Goal: Navigation & Orientation: Find specific page/section

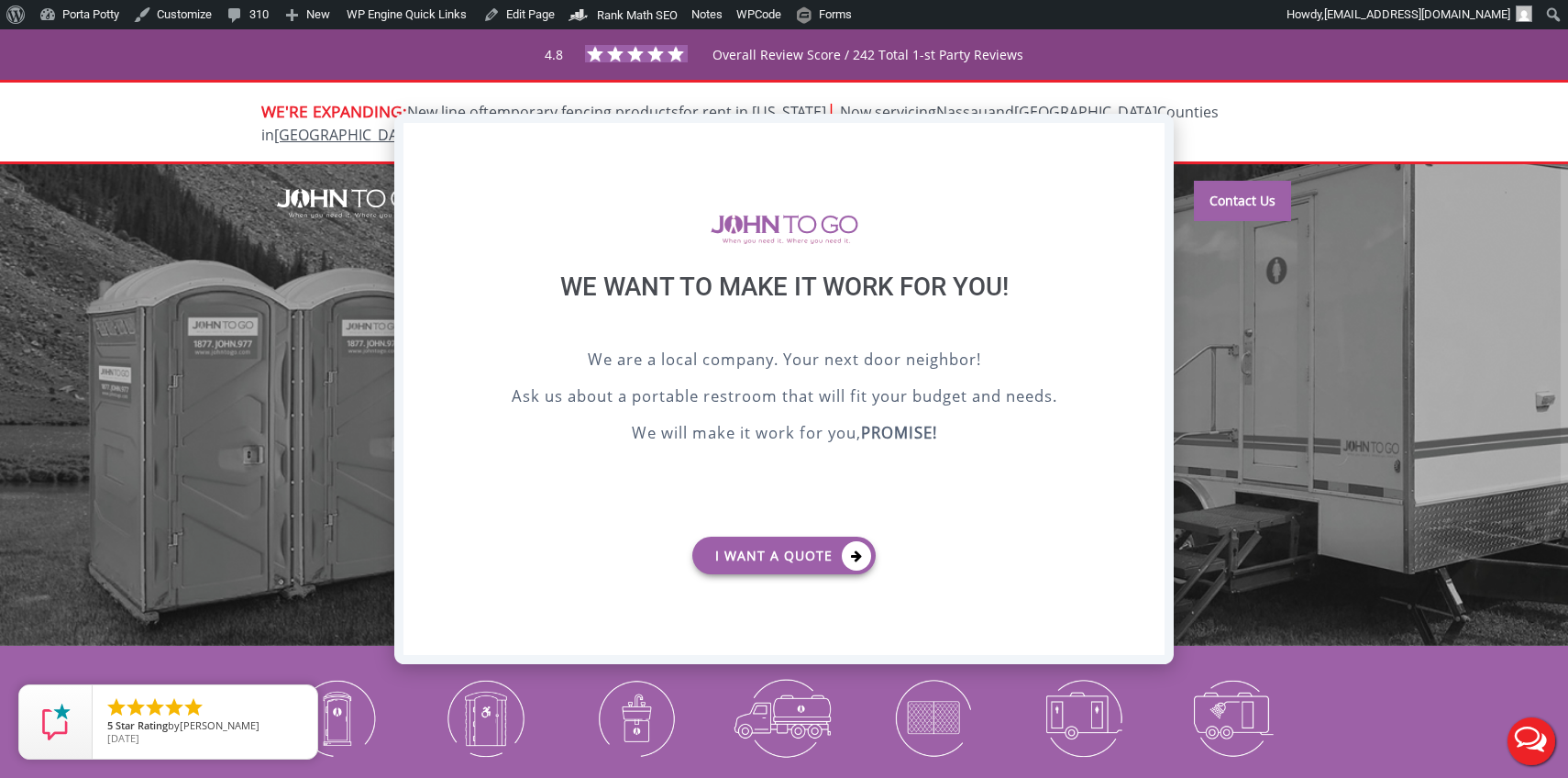
click at [1159, 144] on div "X" at bounding box center [1150, 138] width 28 height 31
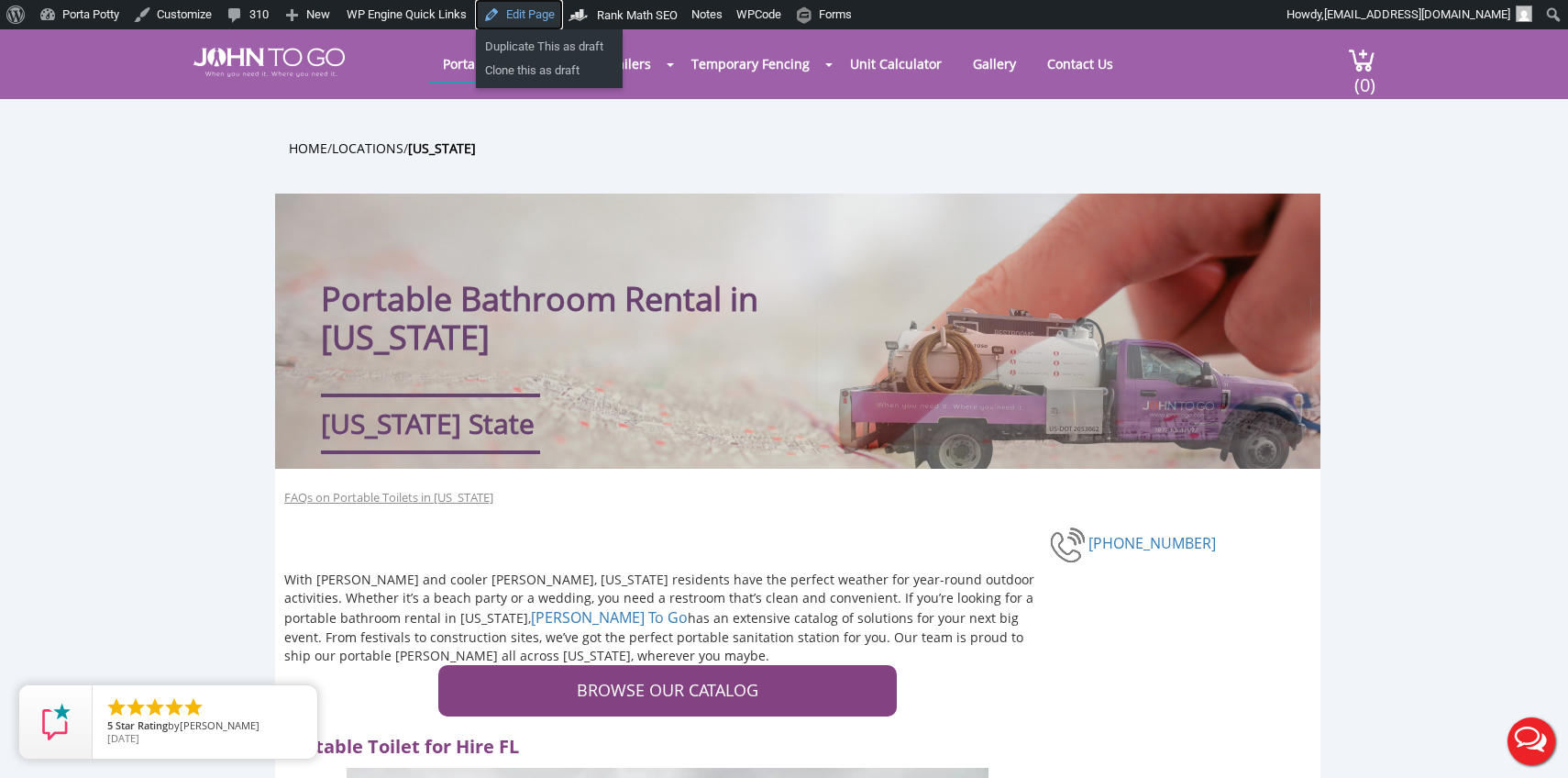
click at [535, 10] on link "Edit Page" at bounding box center [518, 14] width 86 height 29
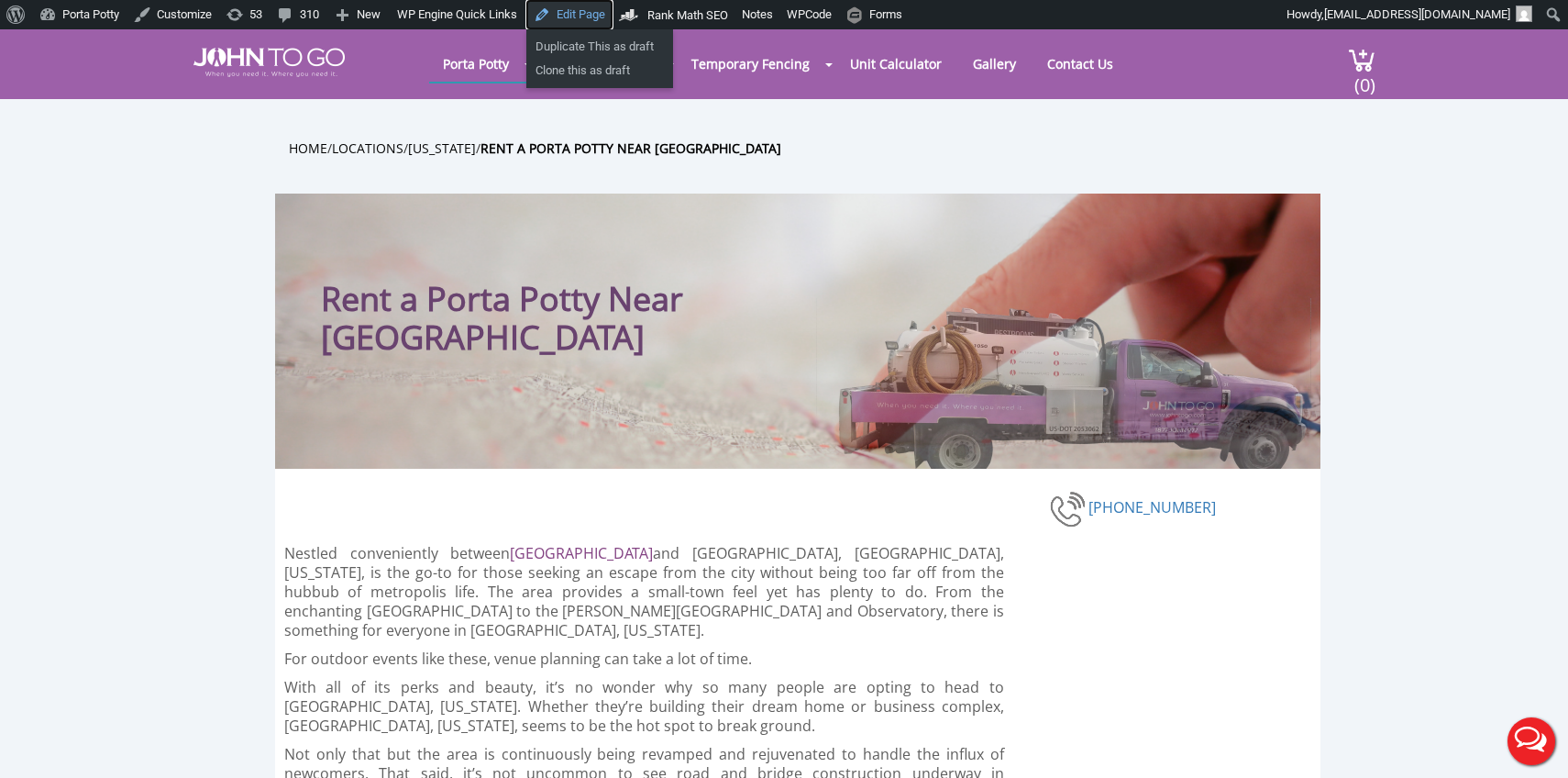
click at [600, 12] on link "Edit Page" at bounding box center [569, 14] width 86 height 29
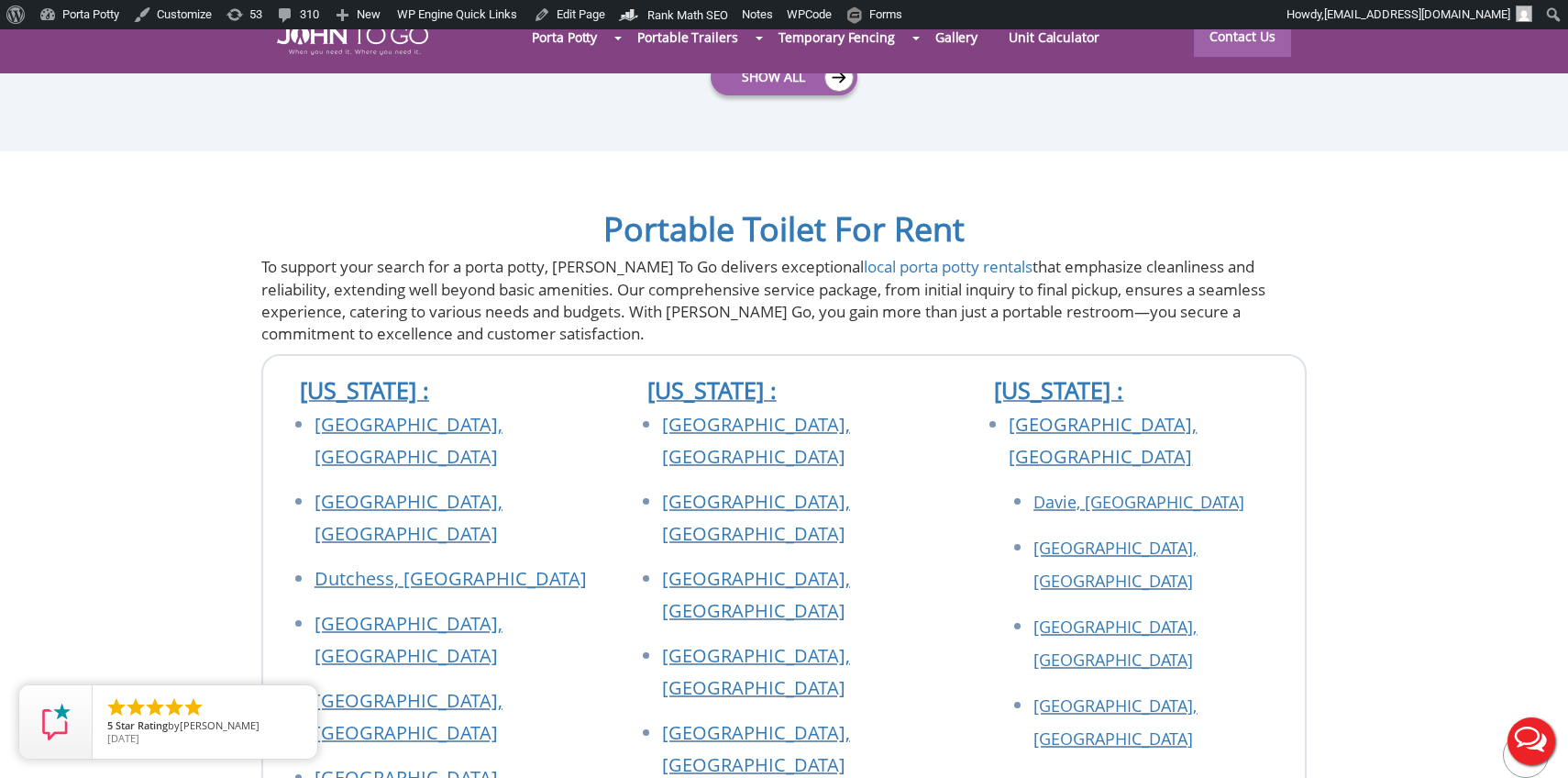
scroll to position [6118, 0]
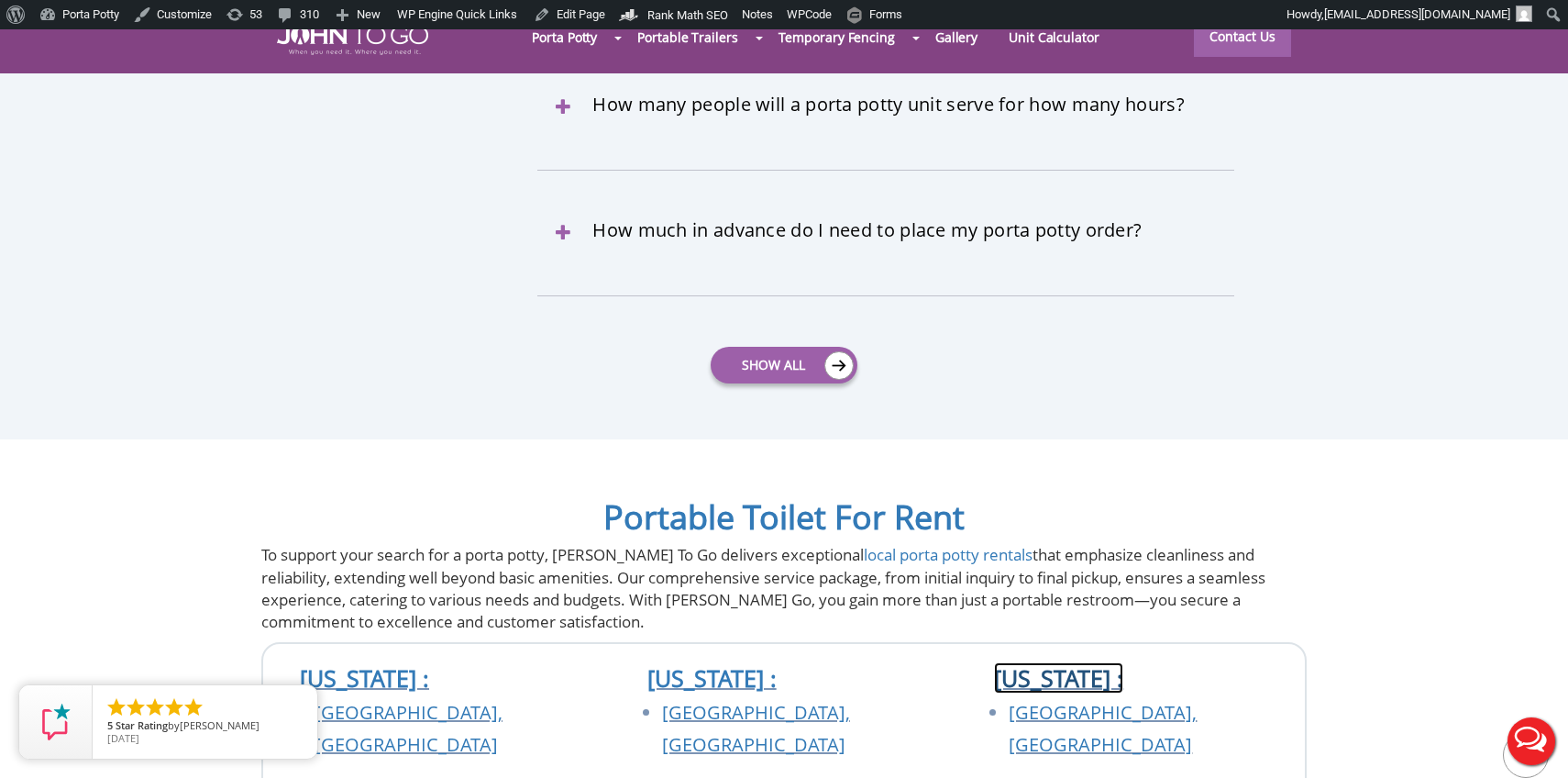
click at [1038, 662] on link "[US_STATE] :" at bounding box center [1059, 678] width 129 height 31
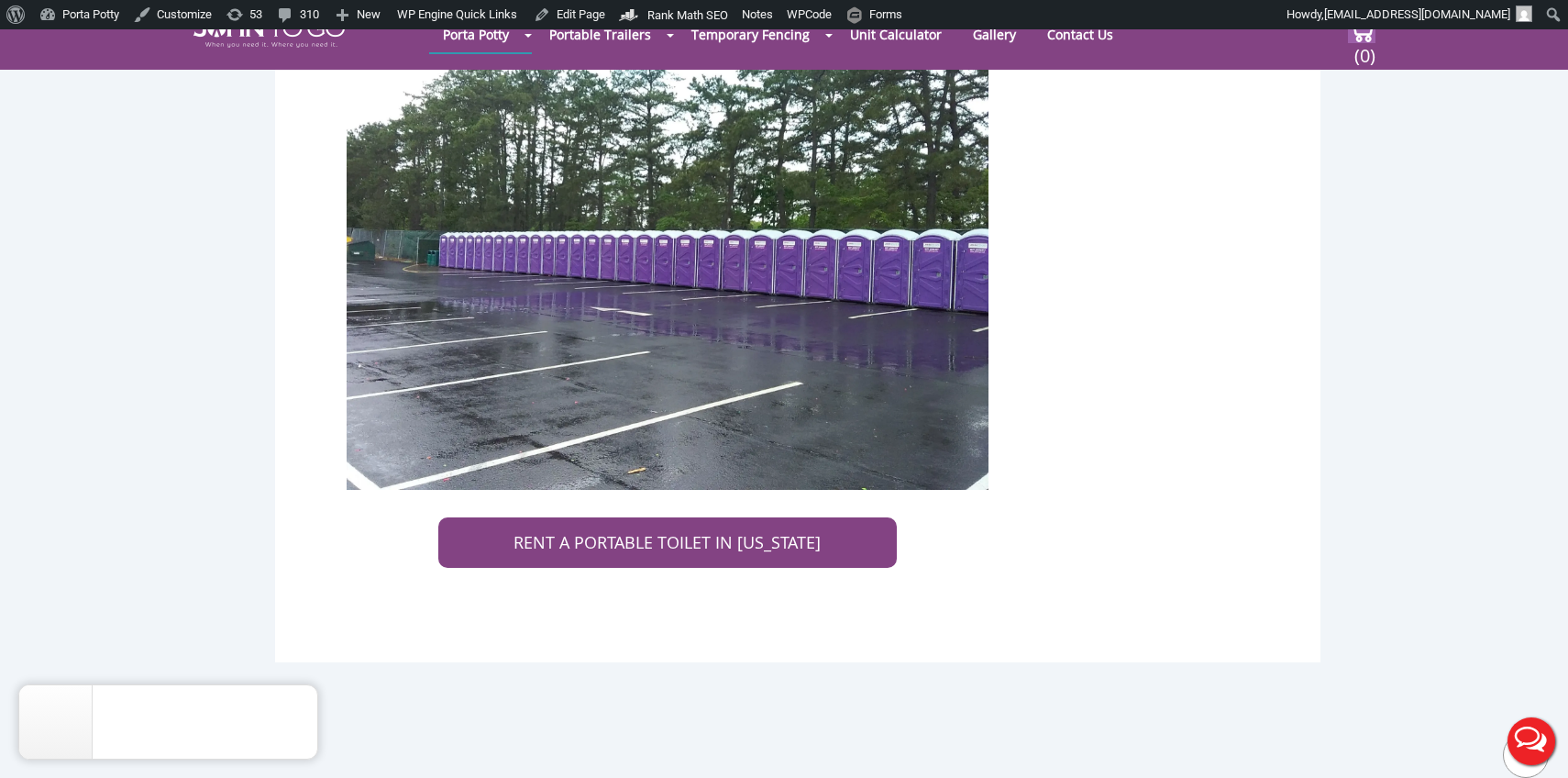
scroll to position [4667, 0]
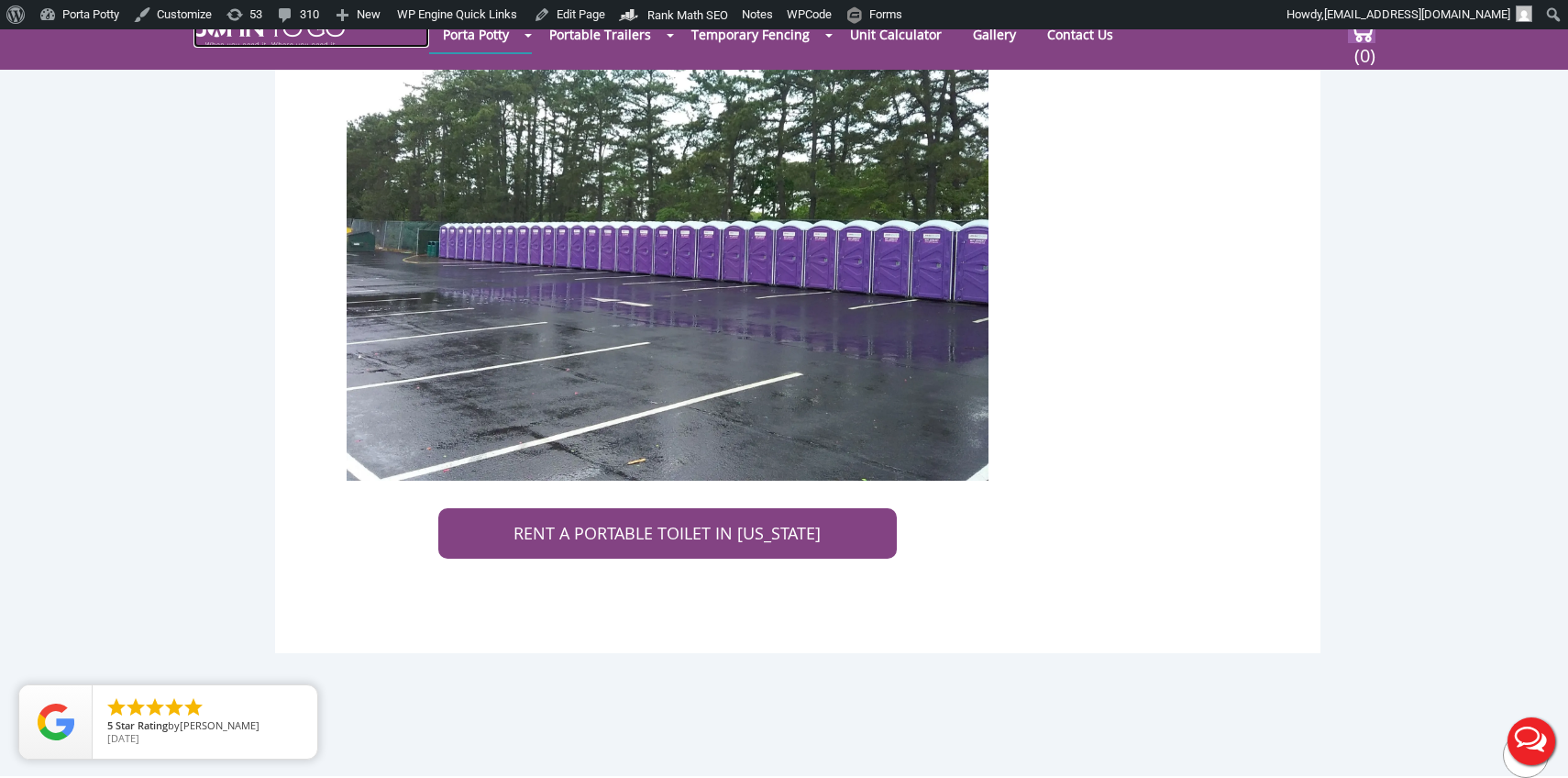
click at [270, 42] on img at bounding box center [269, 33] width 151 height 29
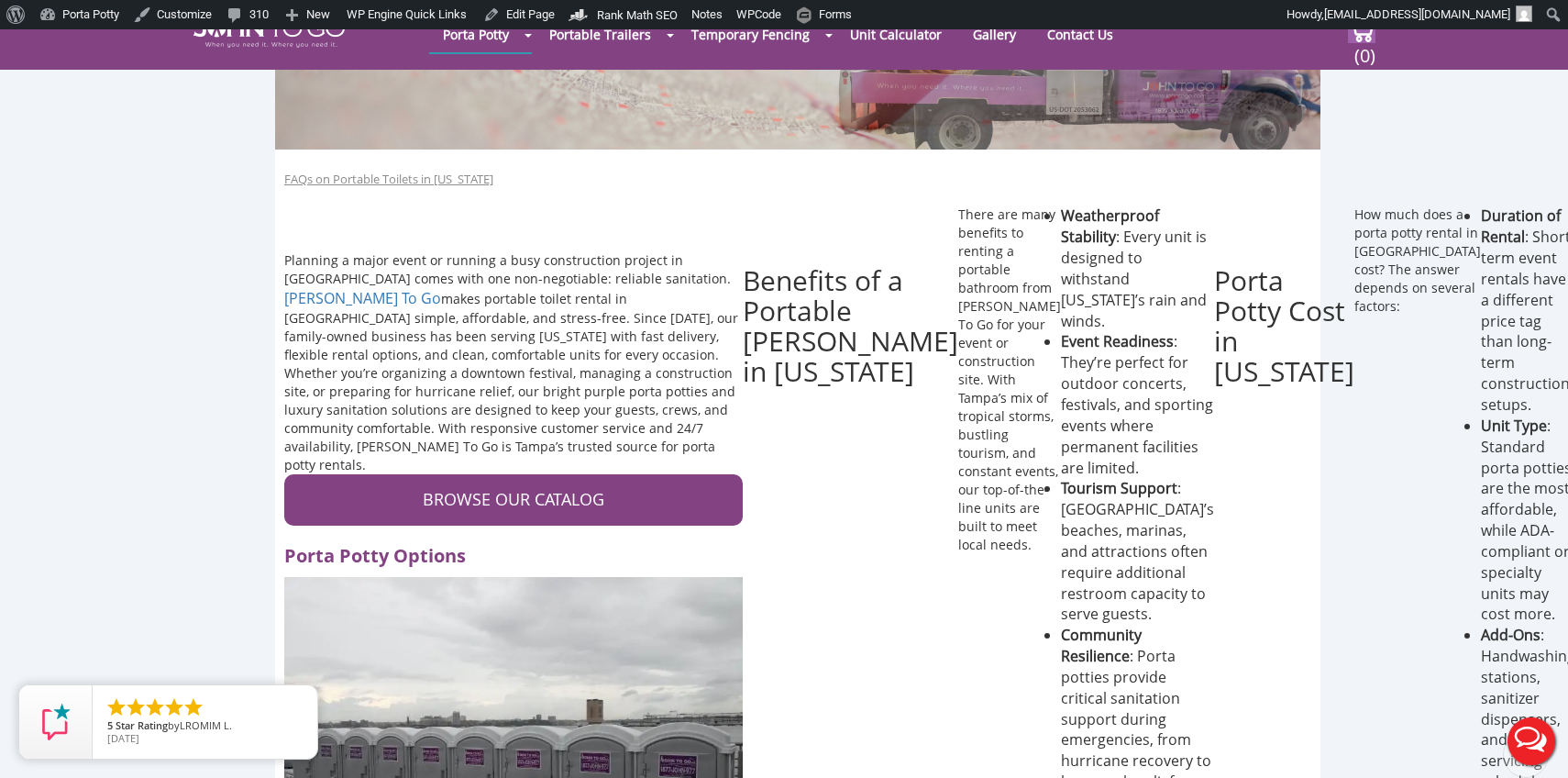
scroll to position [354, 0]
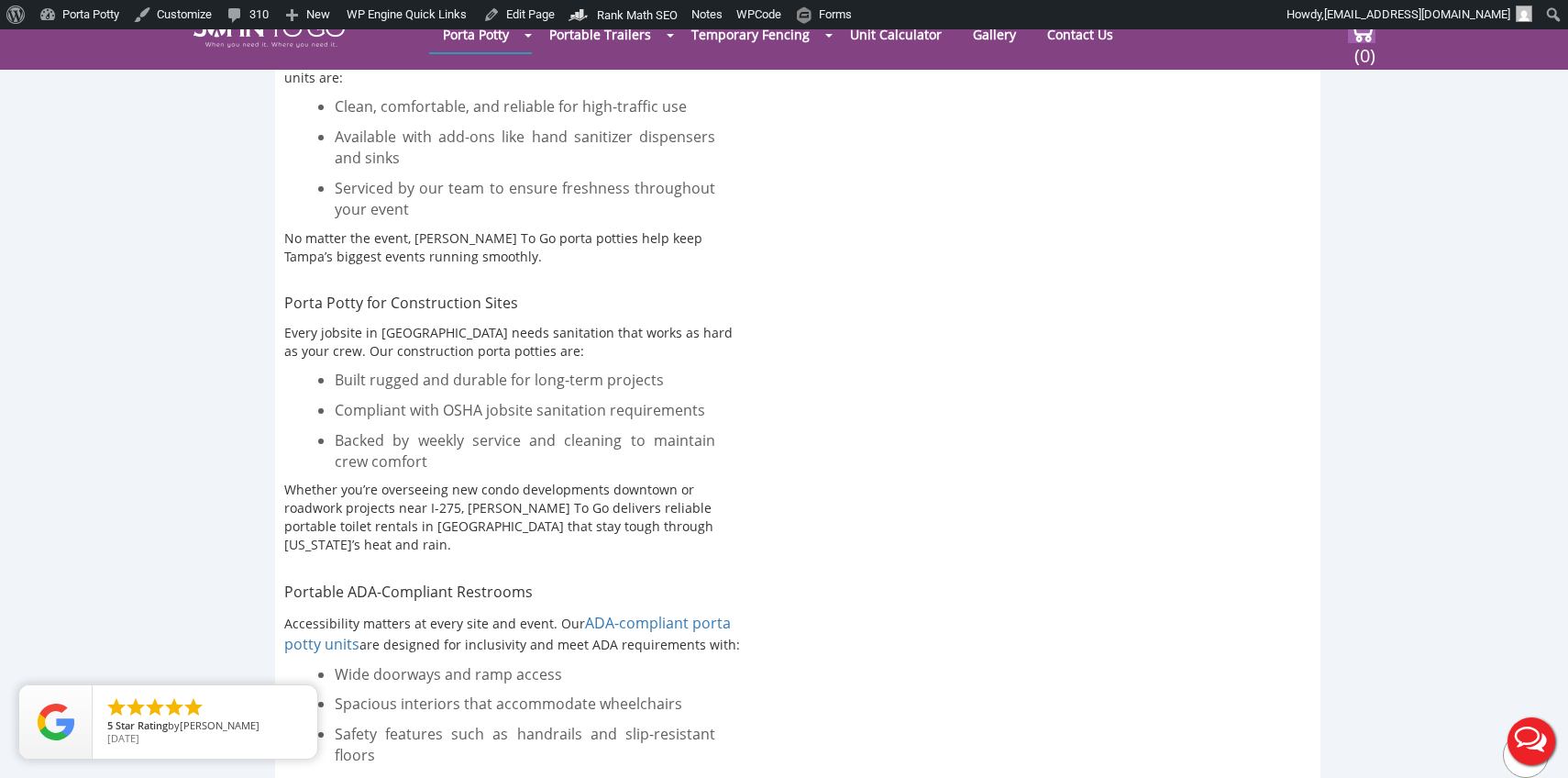
scroll to position [1309, 0]
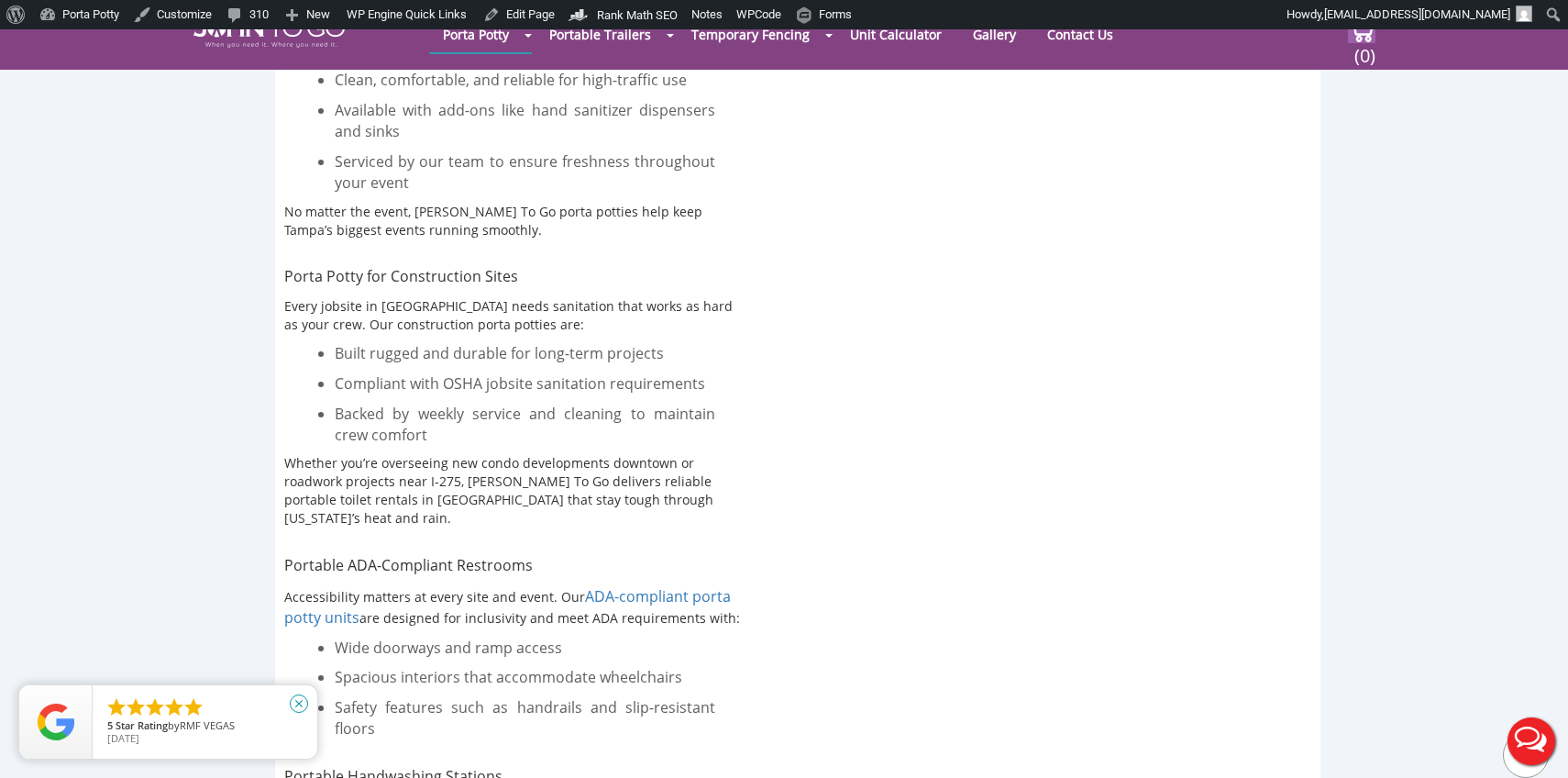
click at [301, 706] on icon "close" at bounding box center [298, 704] width 18 height 18
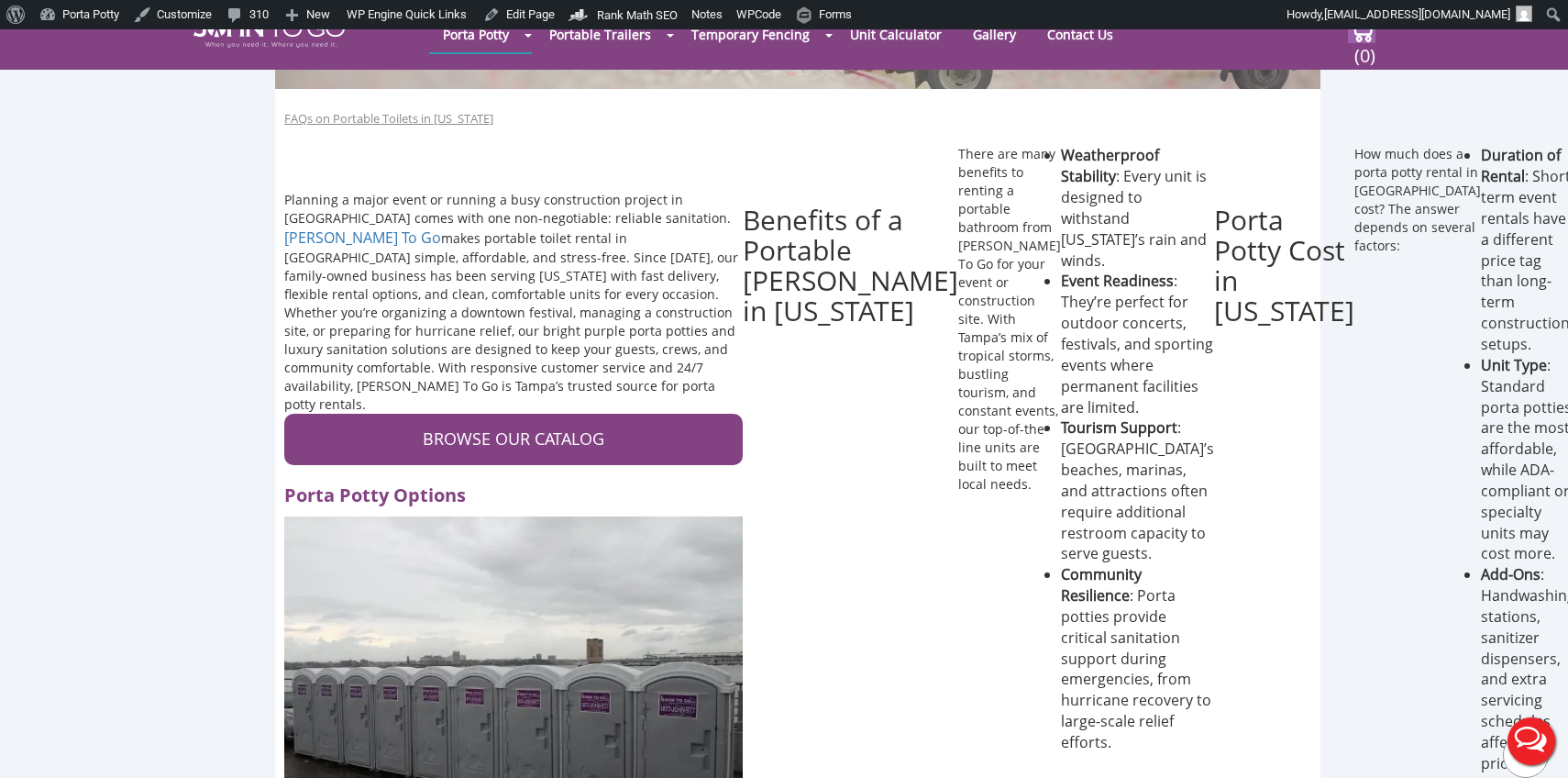
scroll to position [312, 0]
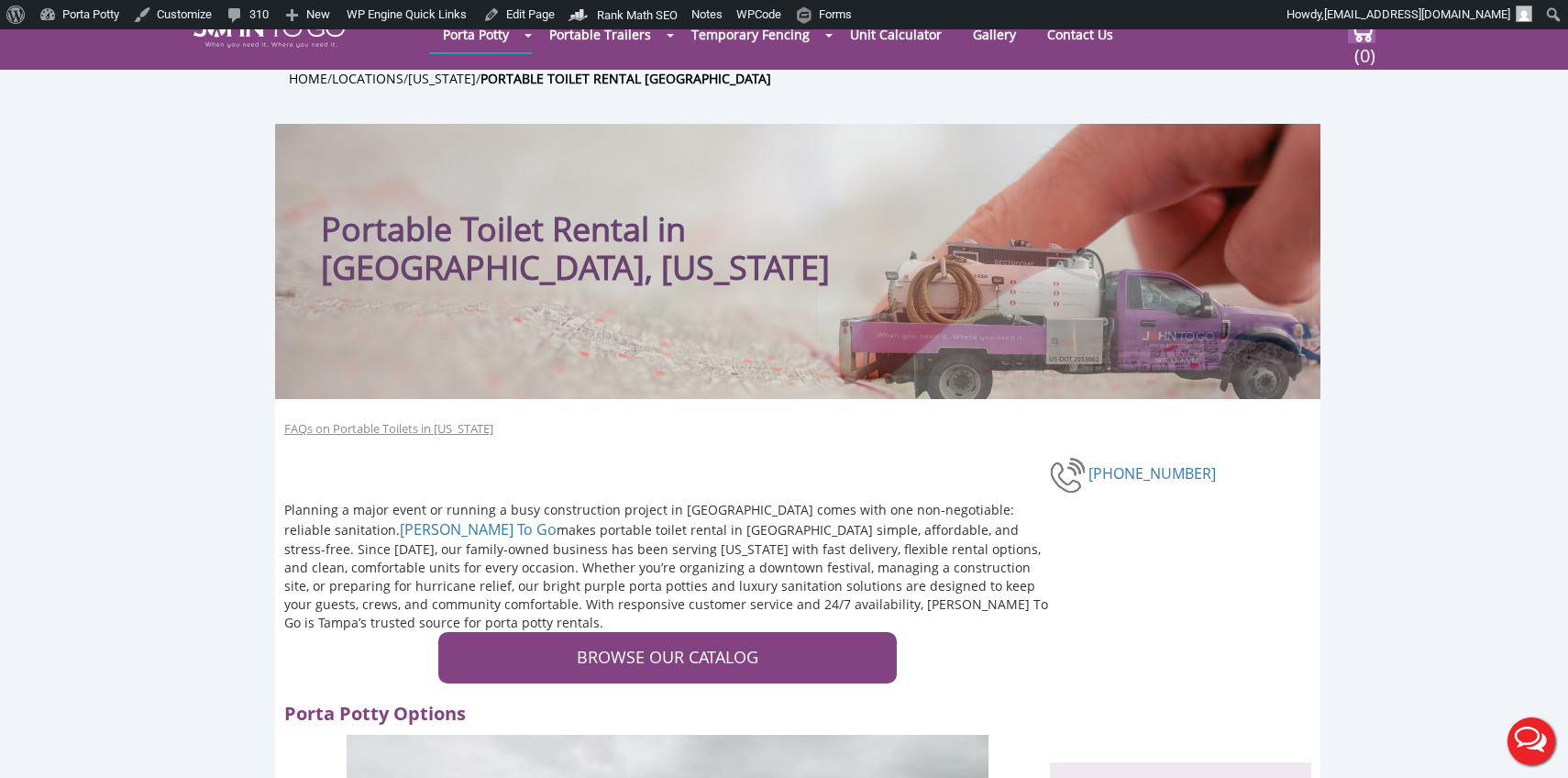
scroll to position [418, 0]
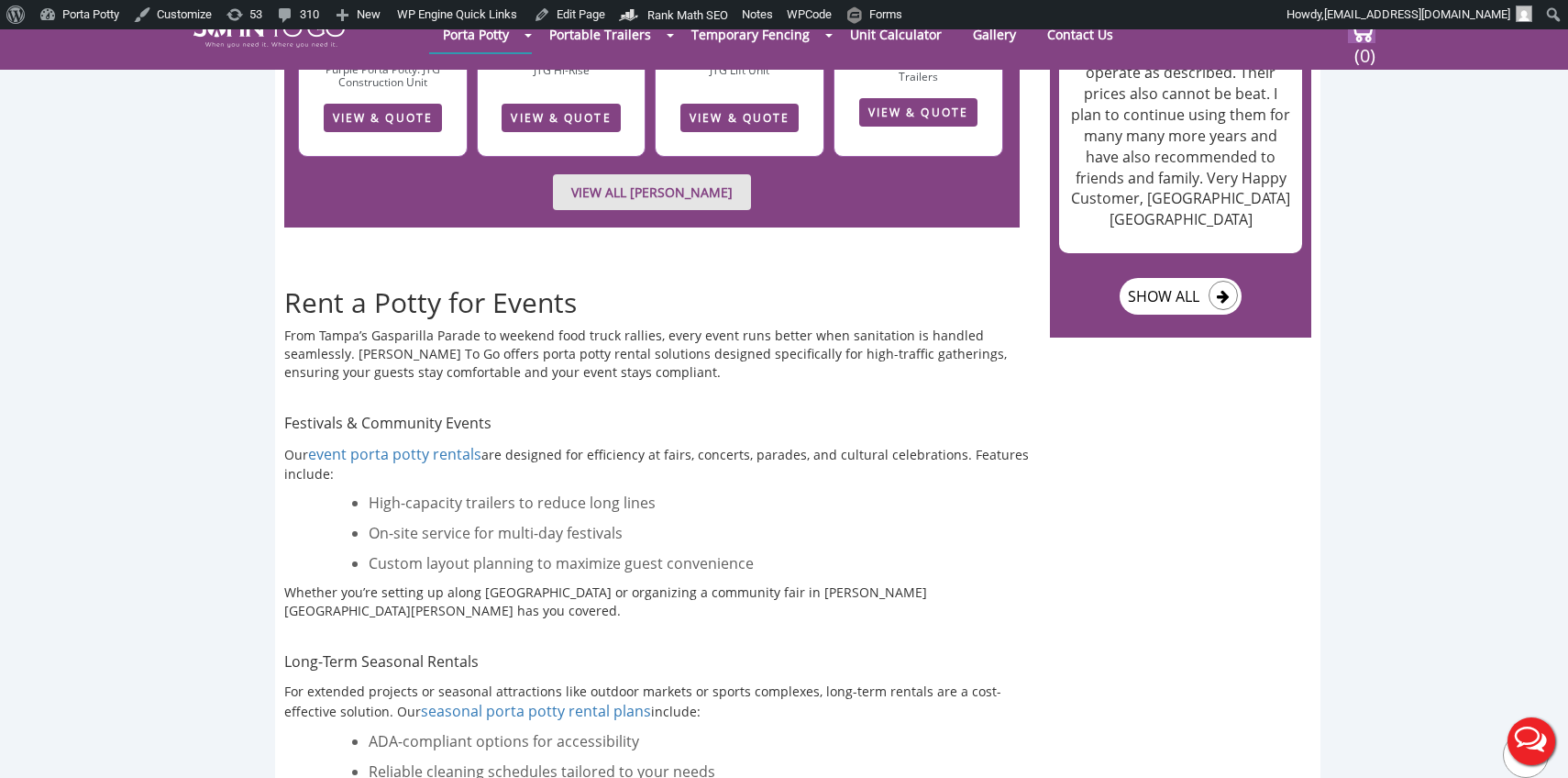
scroll to position [2449, 0]
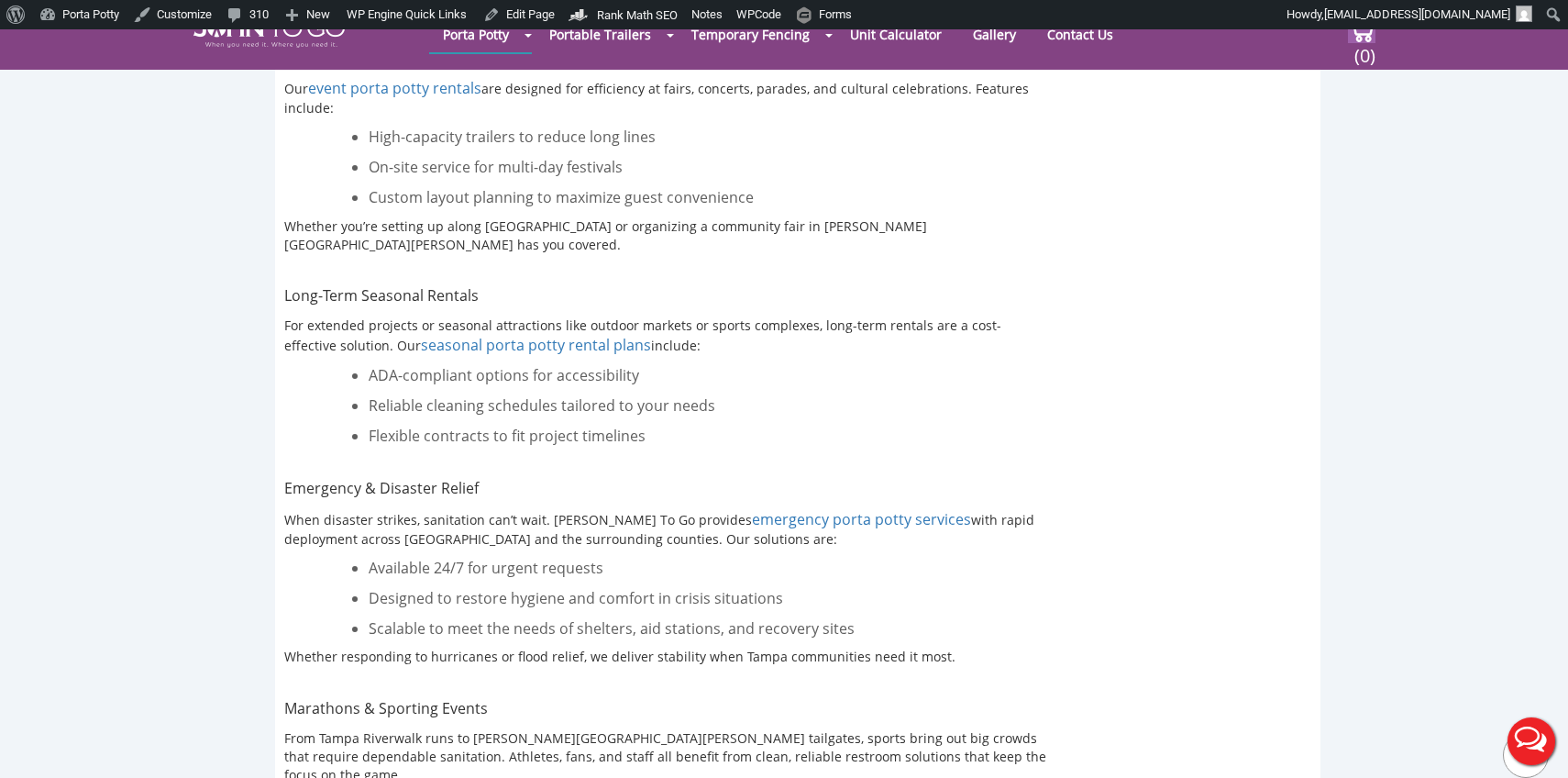
scroll to position [2771, 0]
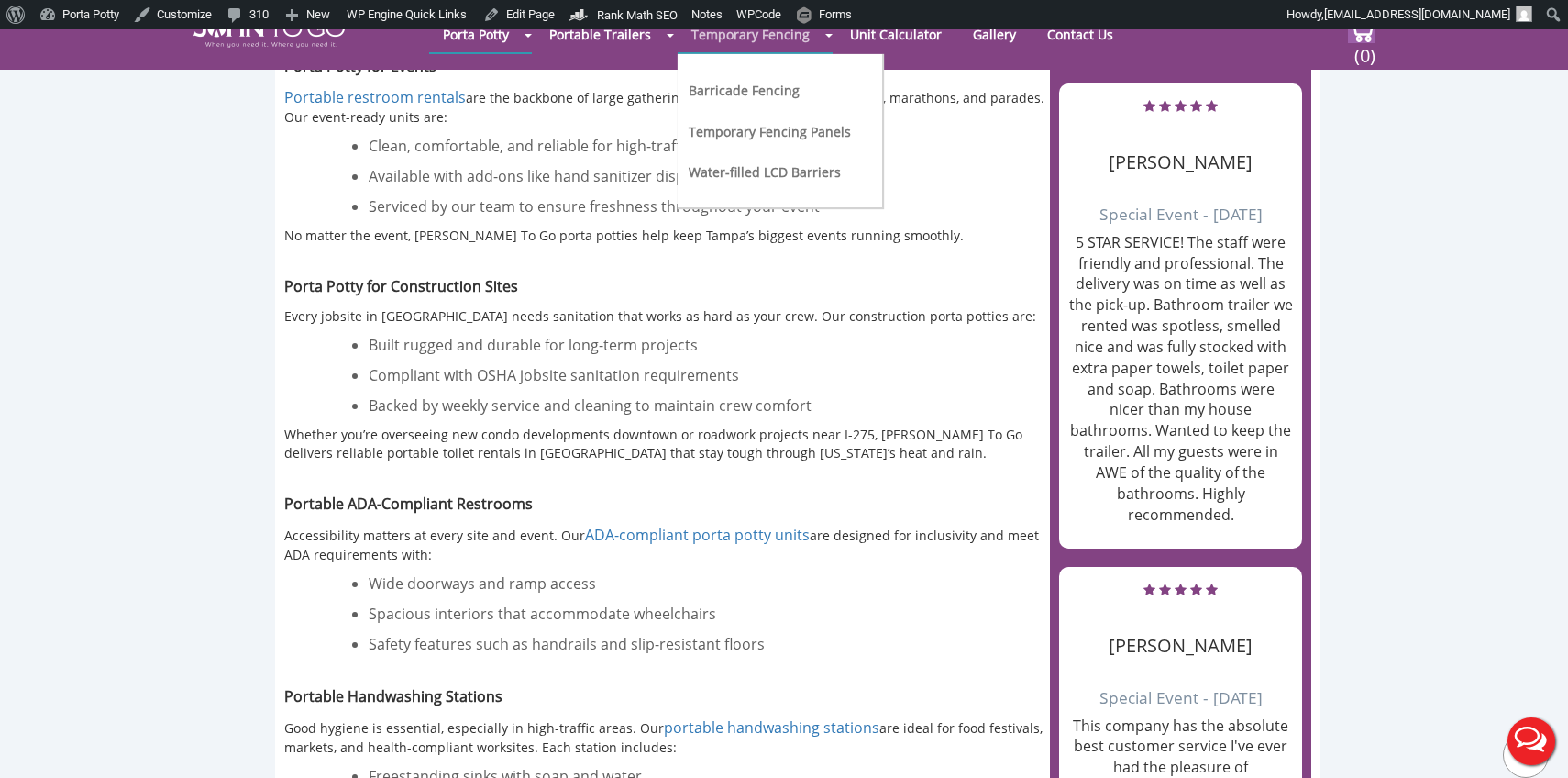
scroll to position [1254, 0]
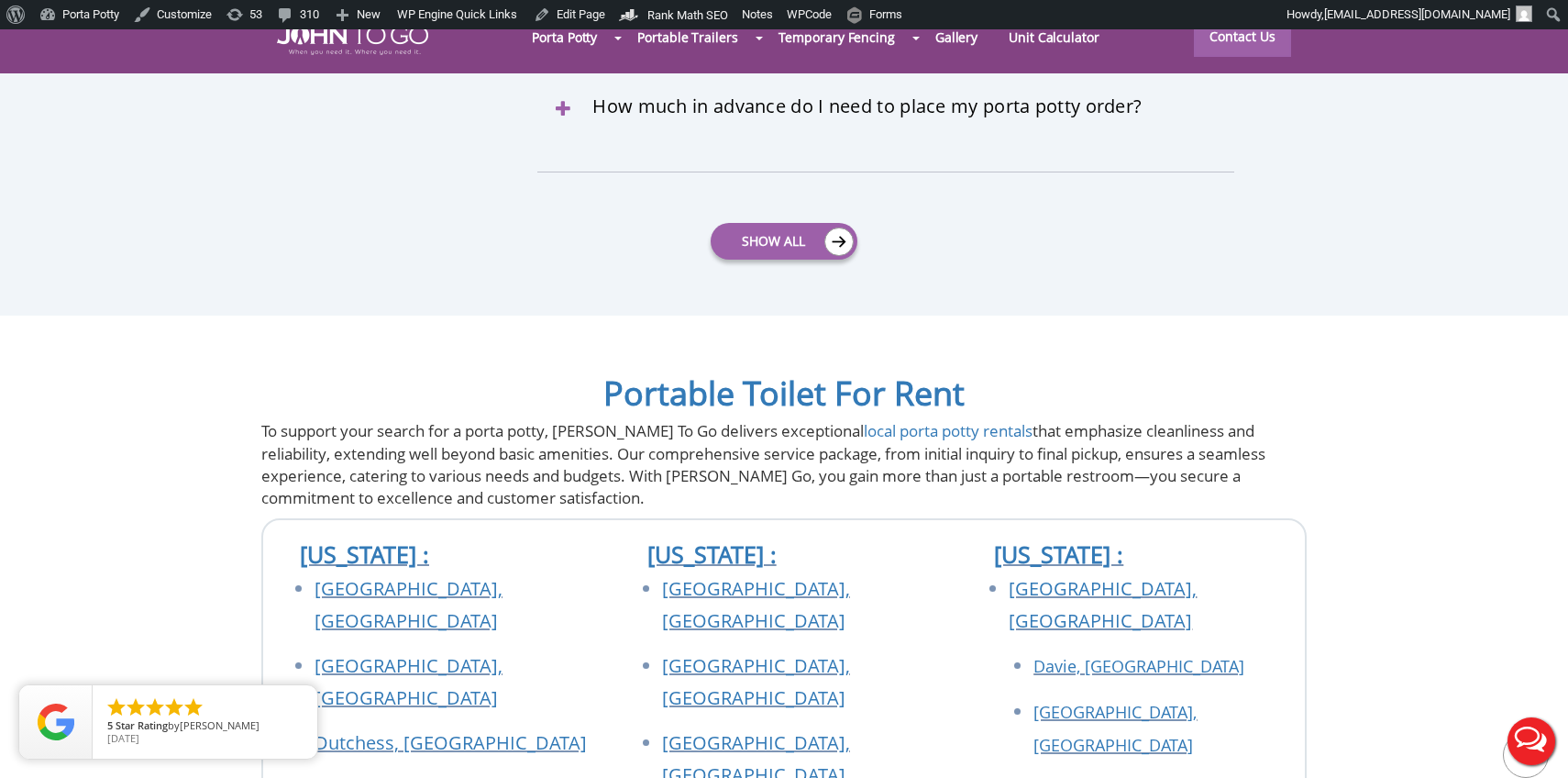
scroll to position [6021, 0]
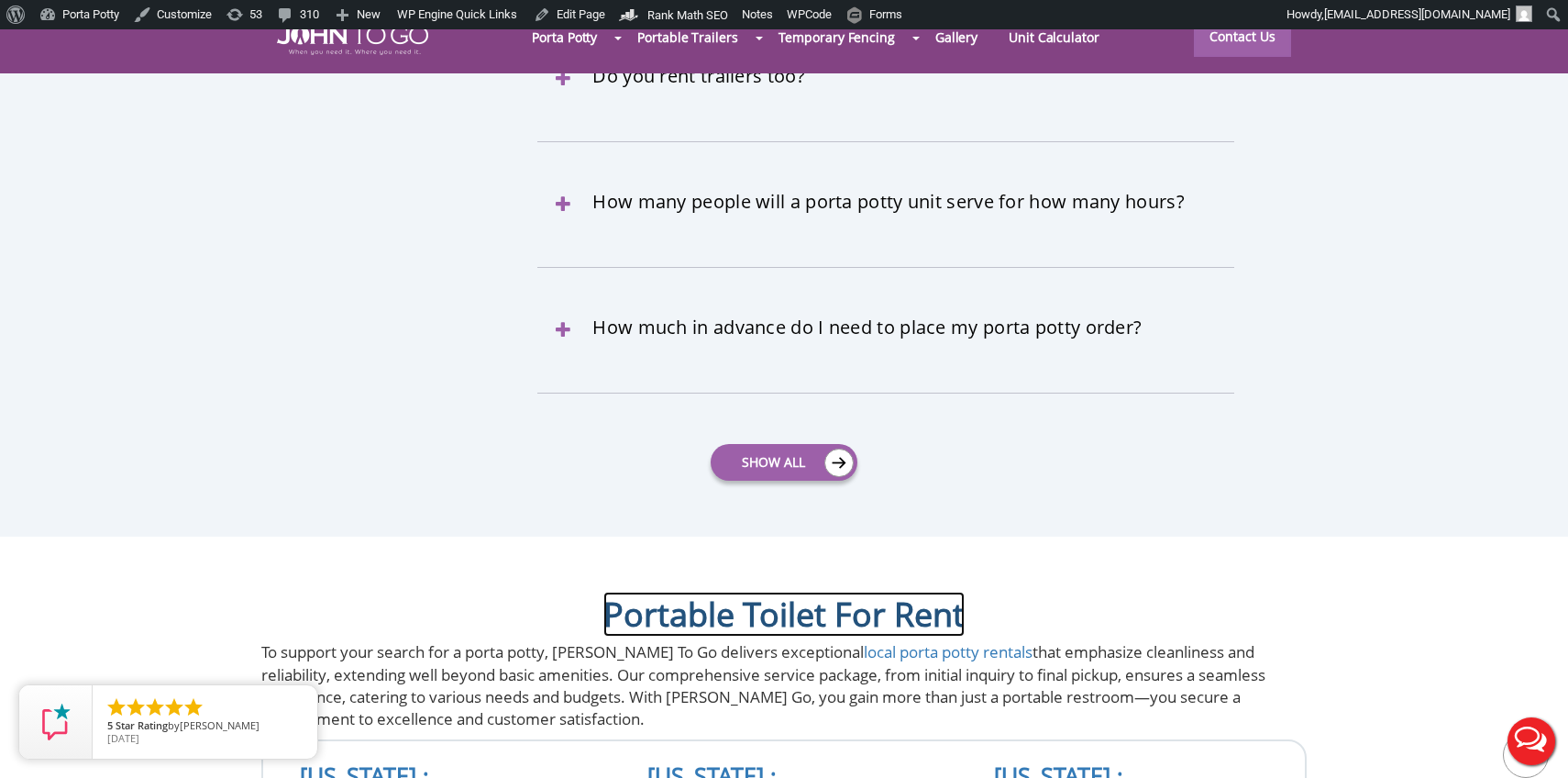
click at [703, 592] on link "Portable Toilet For Rent" at bounding box center [784, 614] width 362 height 45
click at [702, 592] on link "Portable Toilet For Rent" at bounding box center [784, 614] width 362 height 45
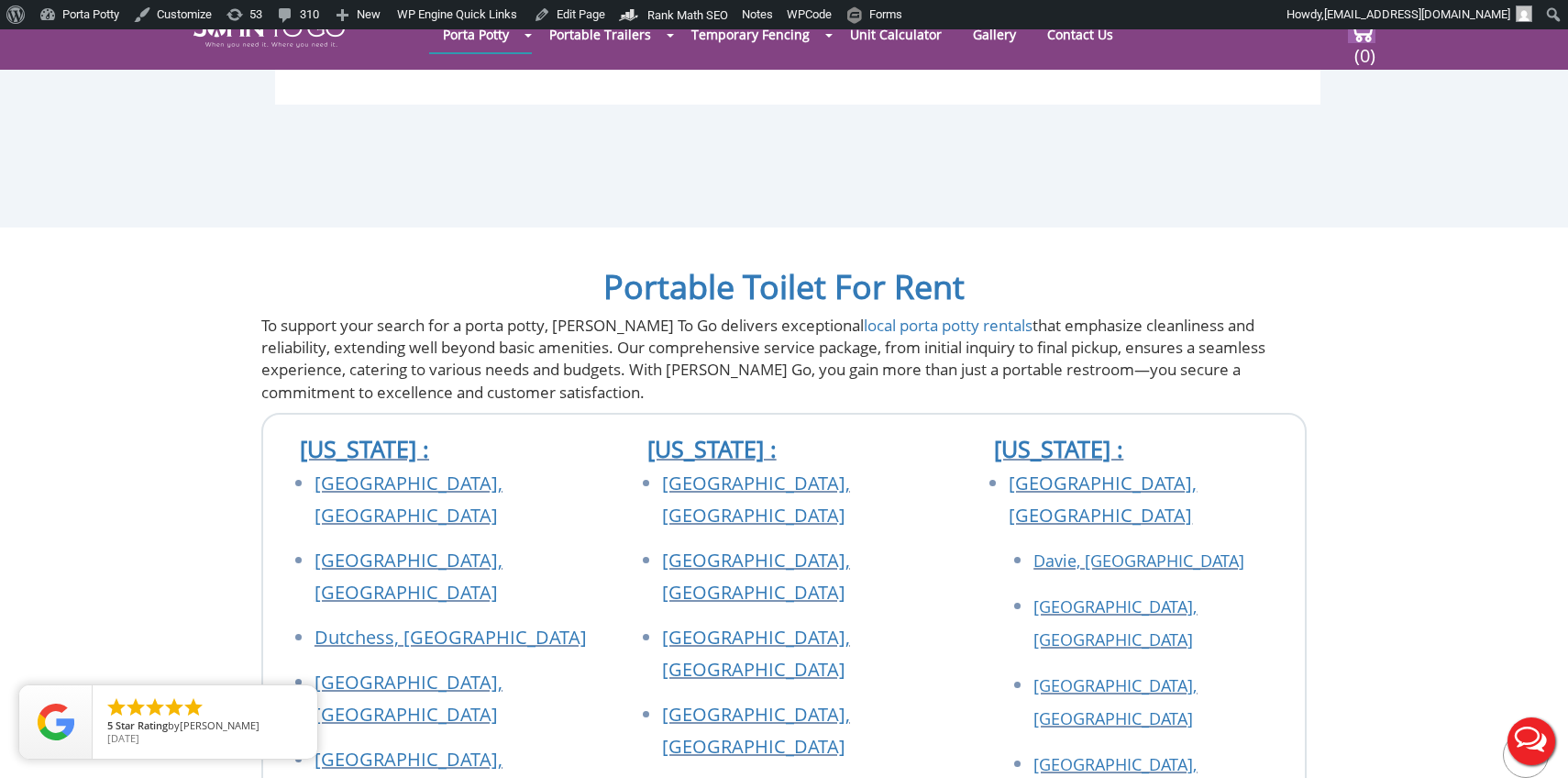
scroll to position [4943, 0]
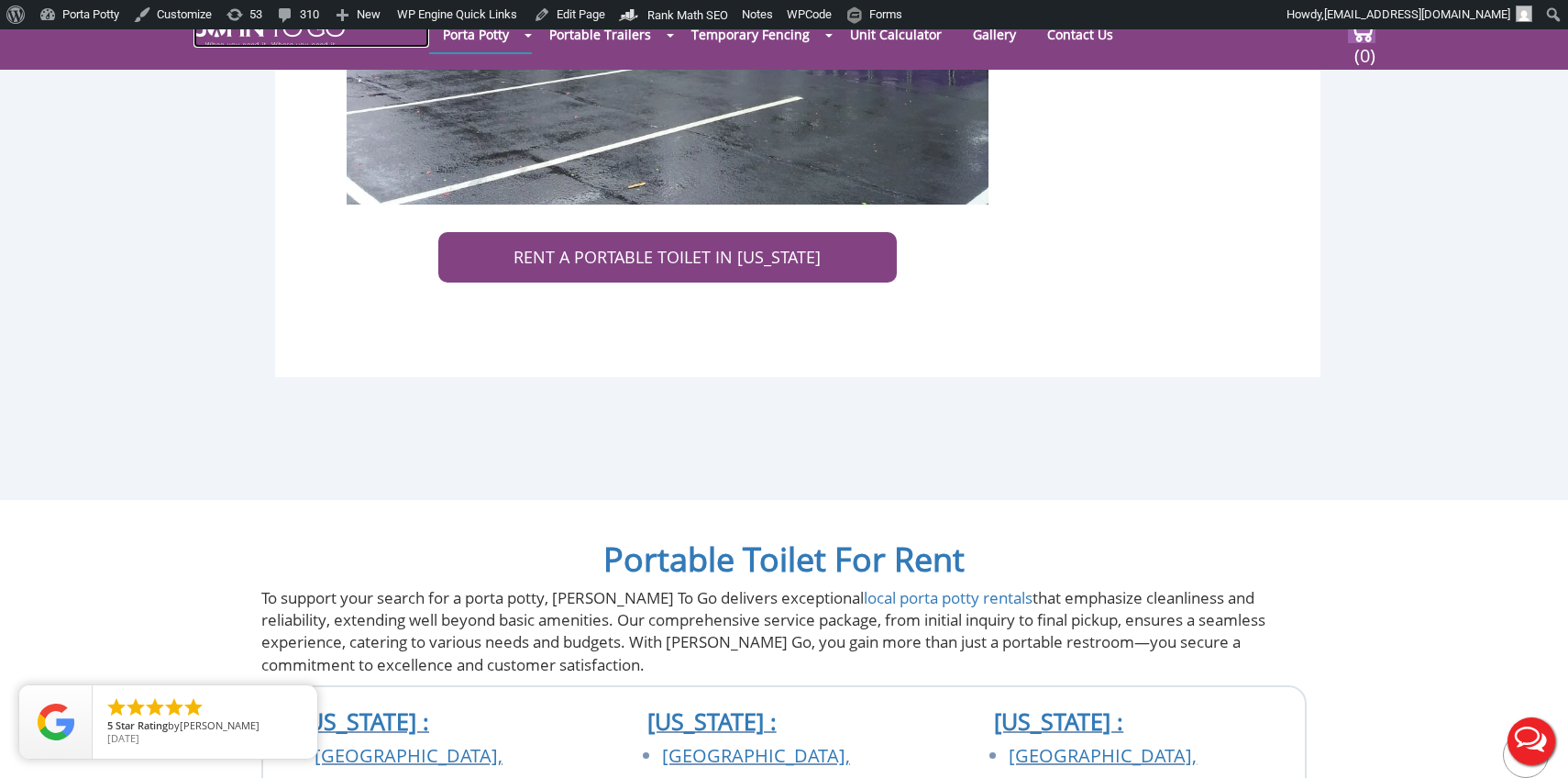
click at [273, 40] on img at bounding box center [269, 33] width 151 height 29
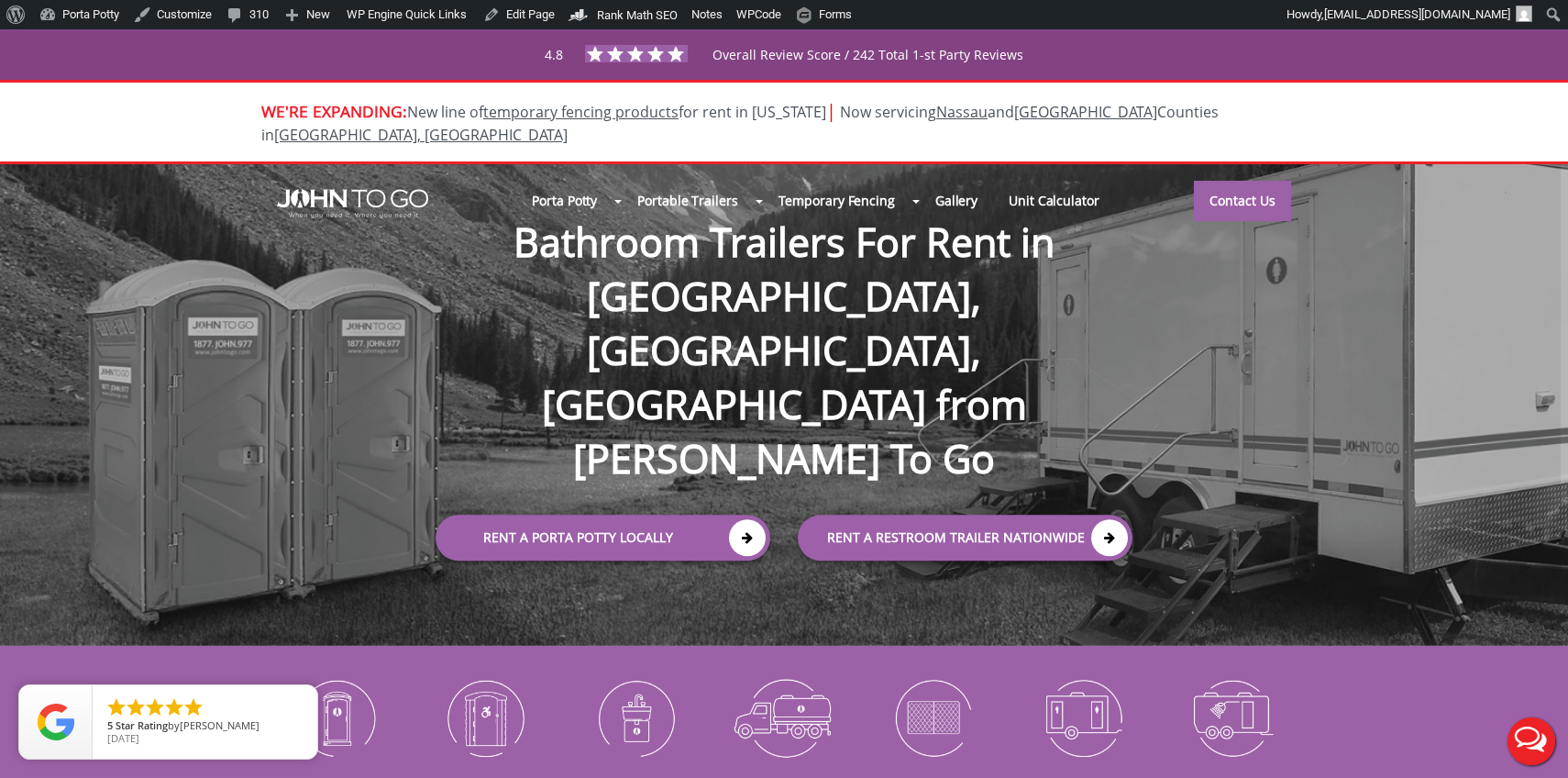
click at [784, 495] on div "rent a RESTROOM TRAILER Nationwide" at bounding box center [975, 536] width 380 height 81
click at [778, 547] on div "Porta Potty Portable Toilets ADA Accessible Units Portable Sinks Waste Services…" at bounding box center [784, 405] width 1568 height 483
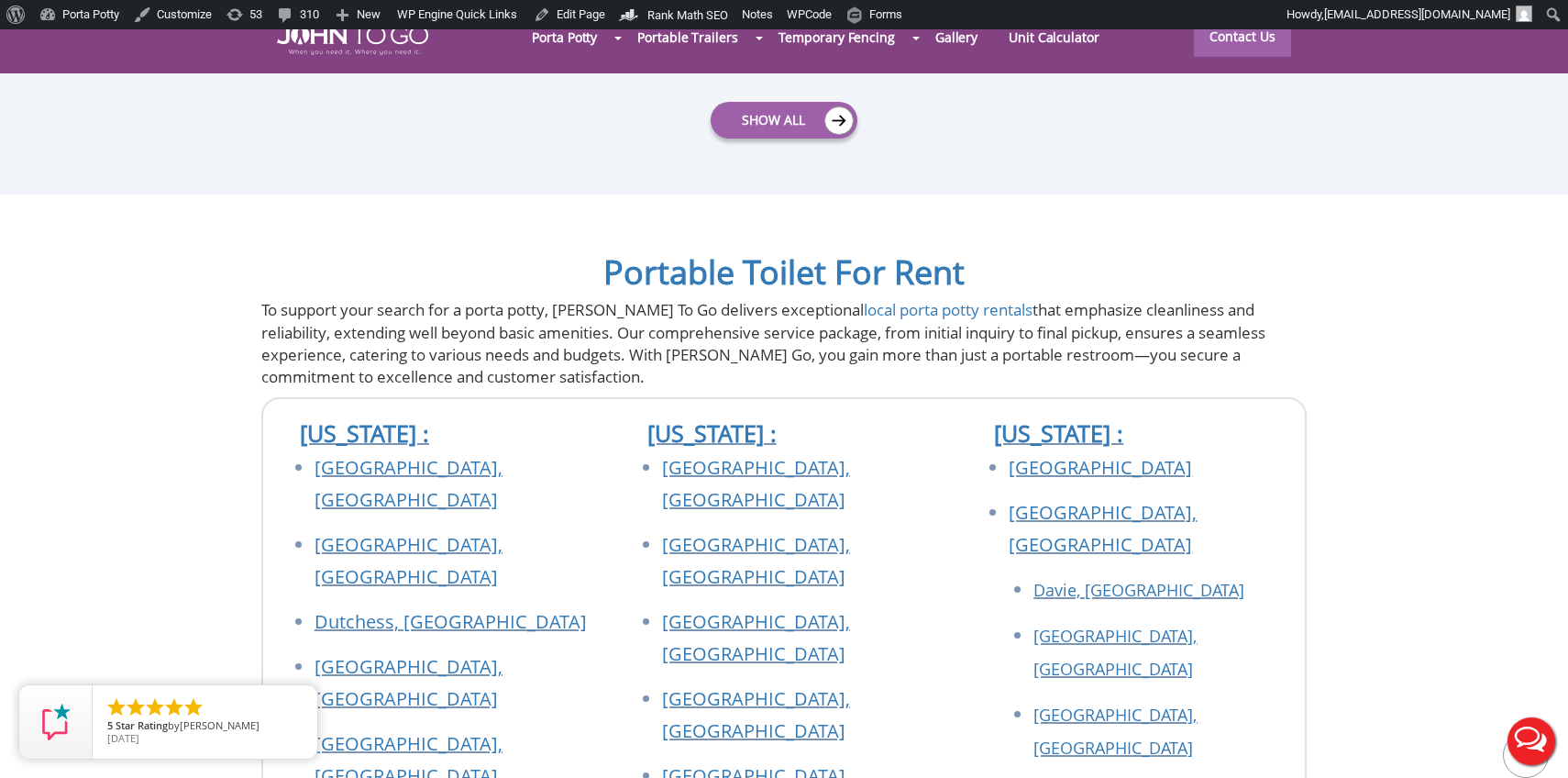
scroll to position [6355, 0]
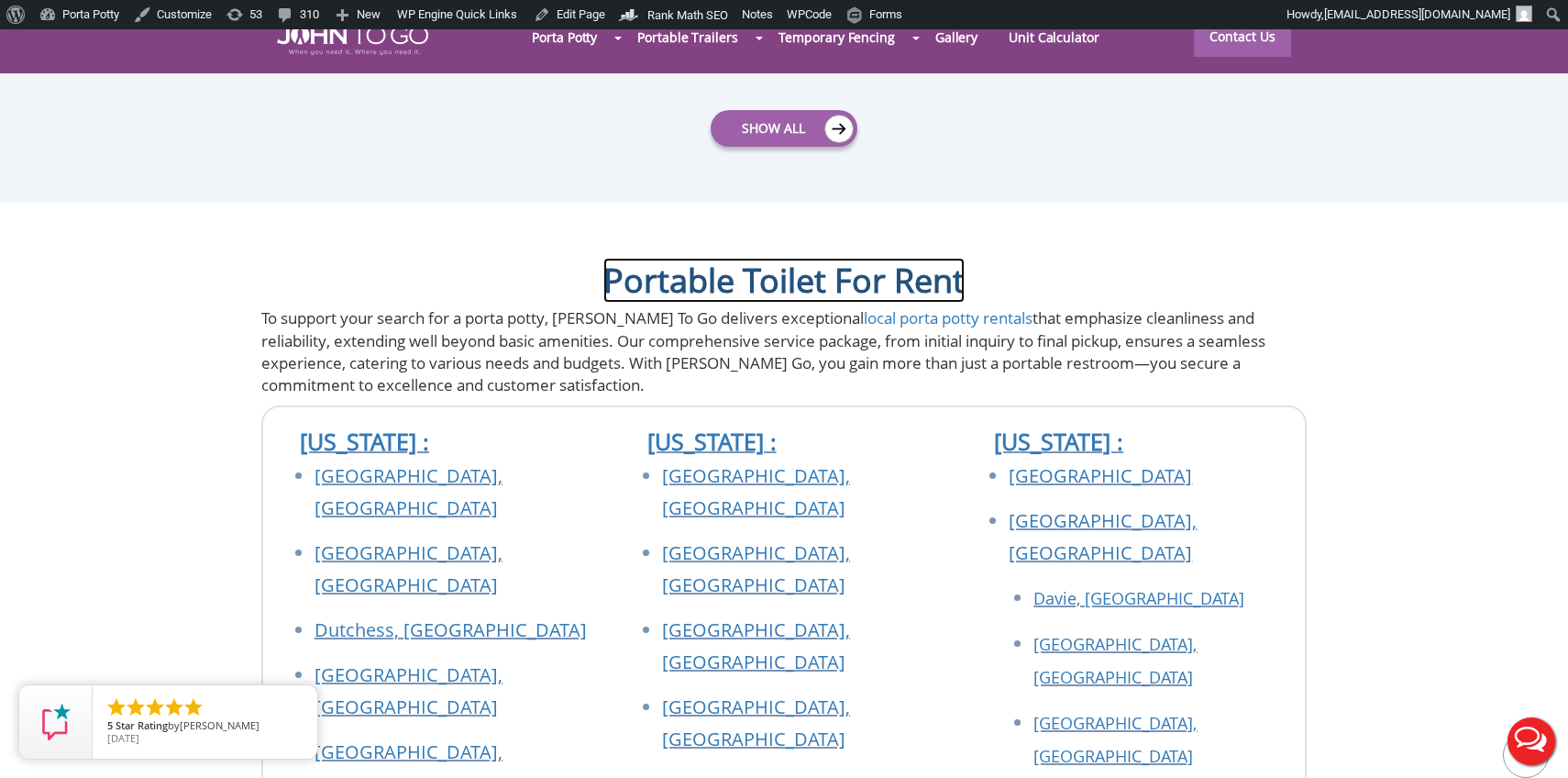
click at [808, 258] on link "Portable Toilet For Rent" at bounding box center [784, 280] width 362 height 45
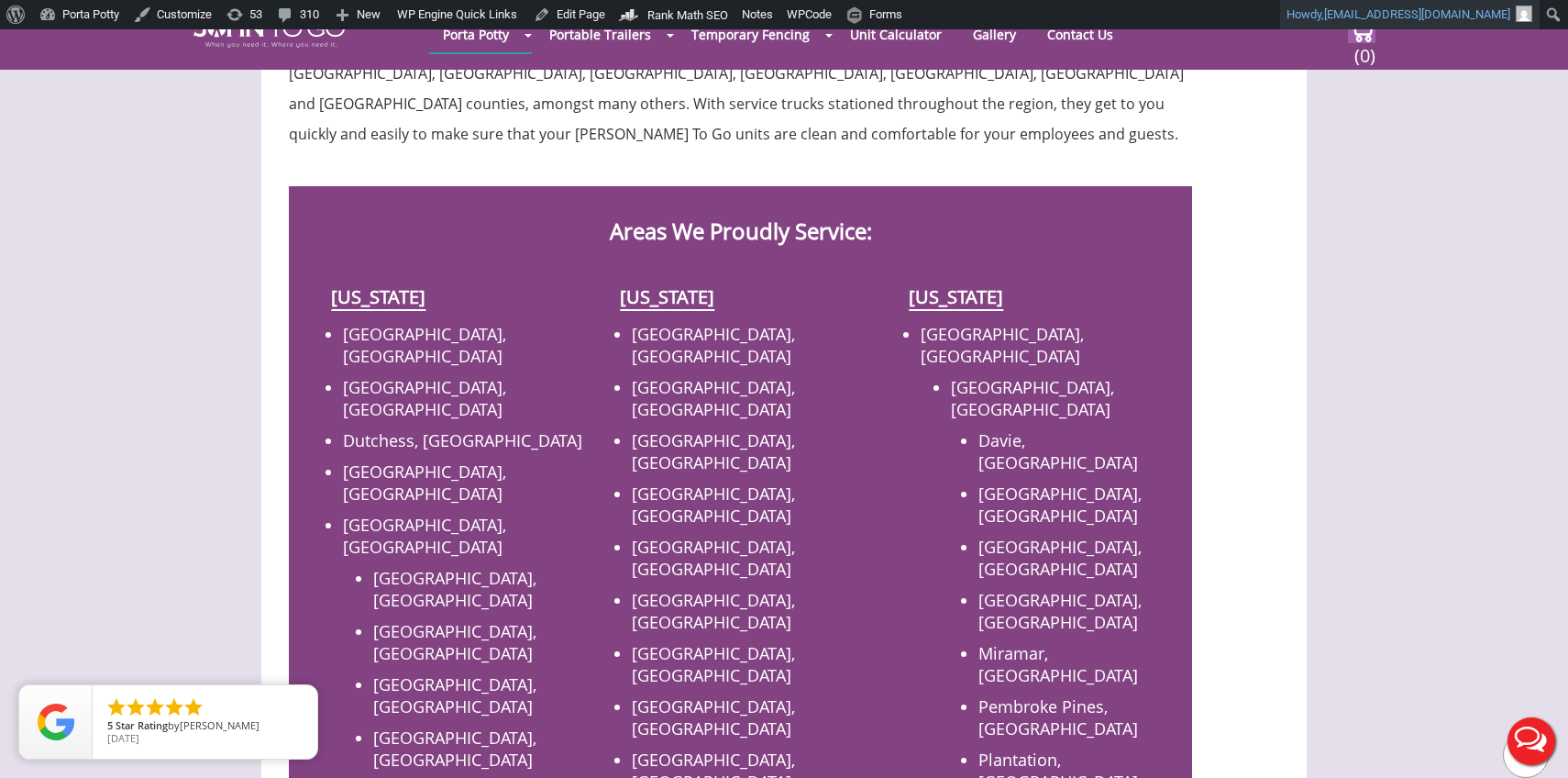
scroll to position [622, 0]
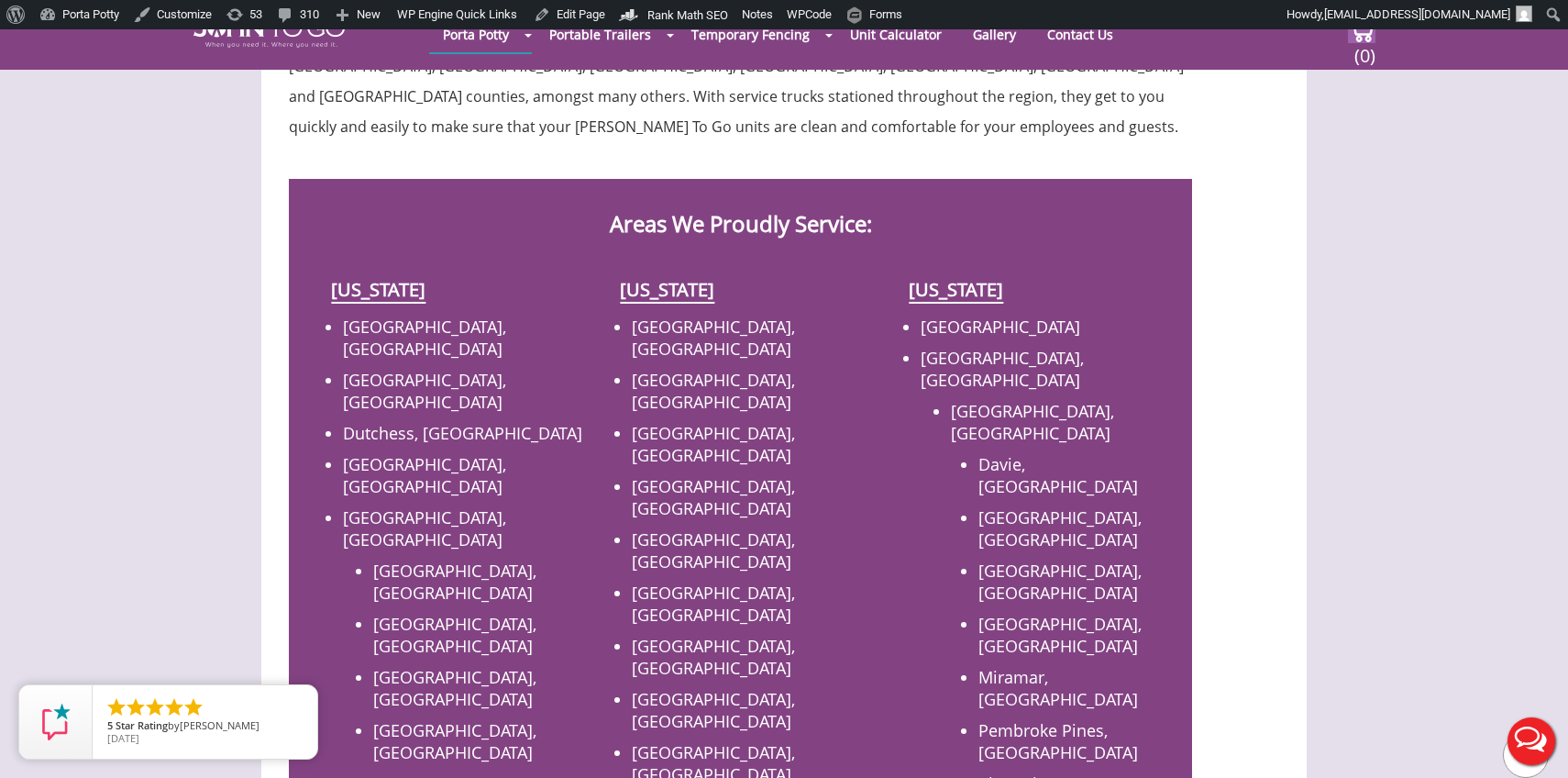
scroll to position [631, 0]
click at [946, 315] on link "[GEOGRAPHIC_DATA]" at bounding box center [1000, 325] width 159 height 22
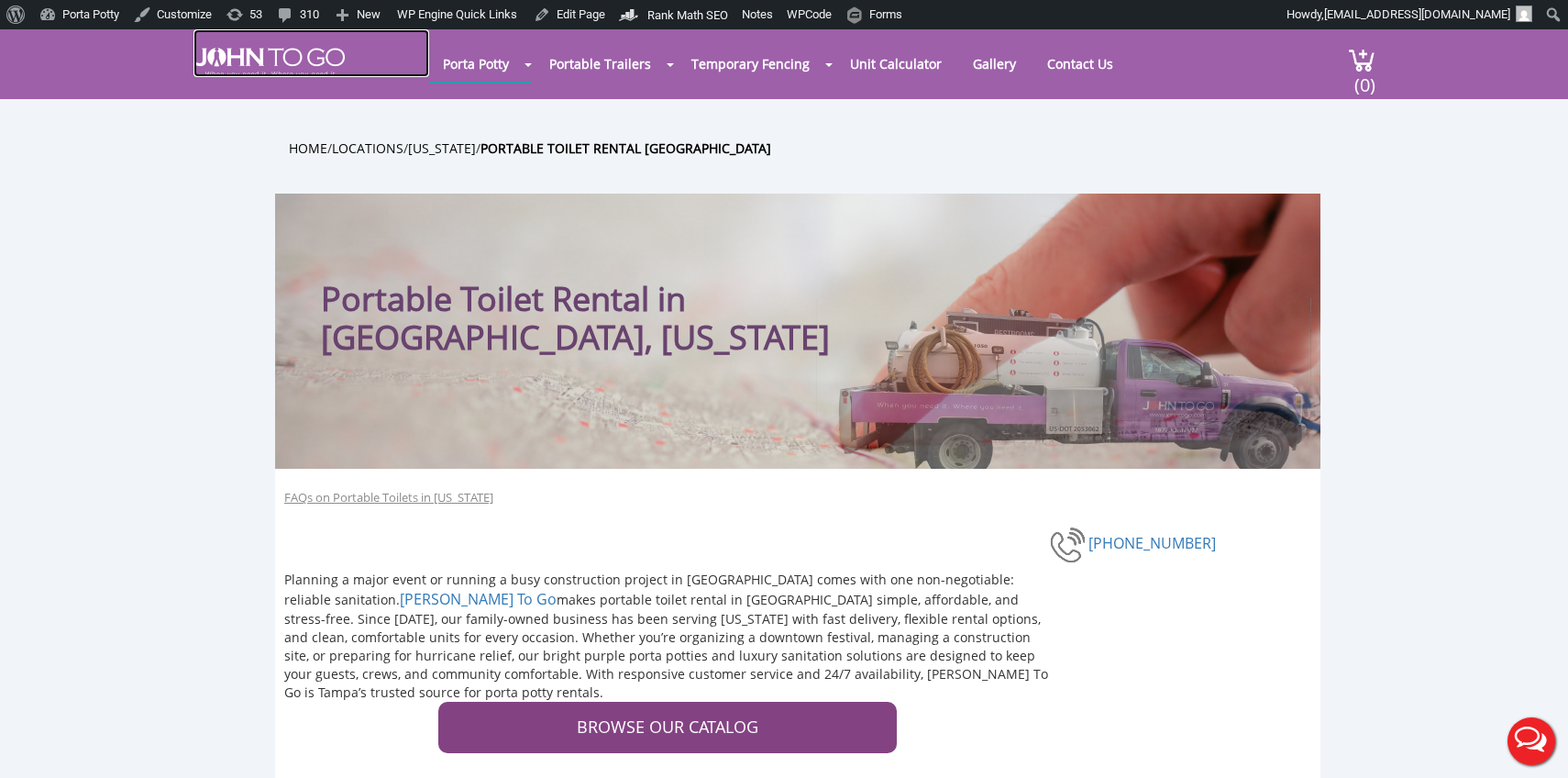
click at [238, 57] on img at bounding box center [269, 62] width 151 height 29
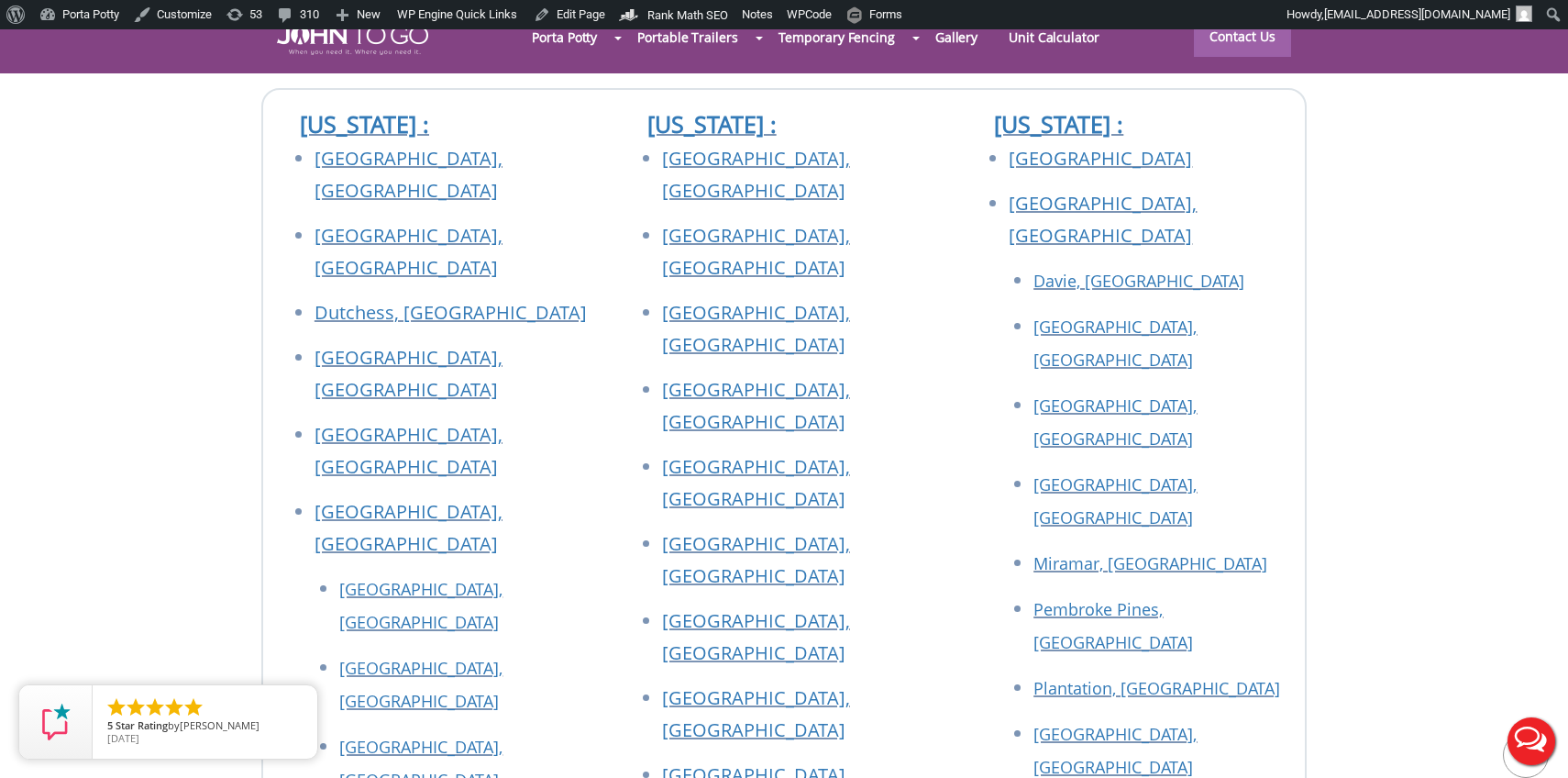
scroll to position [6488, 0]
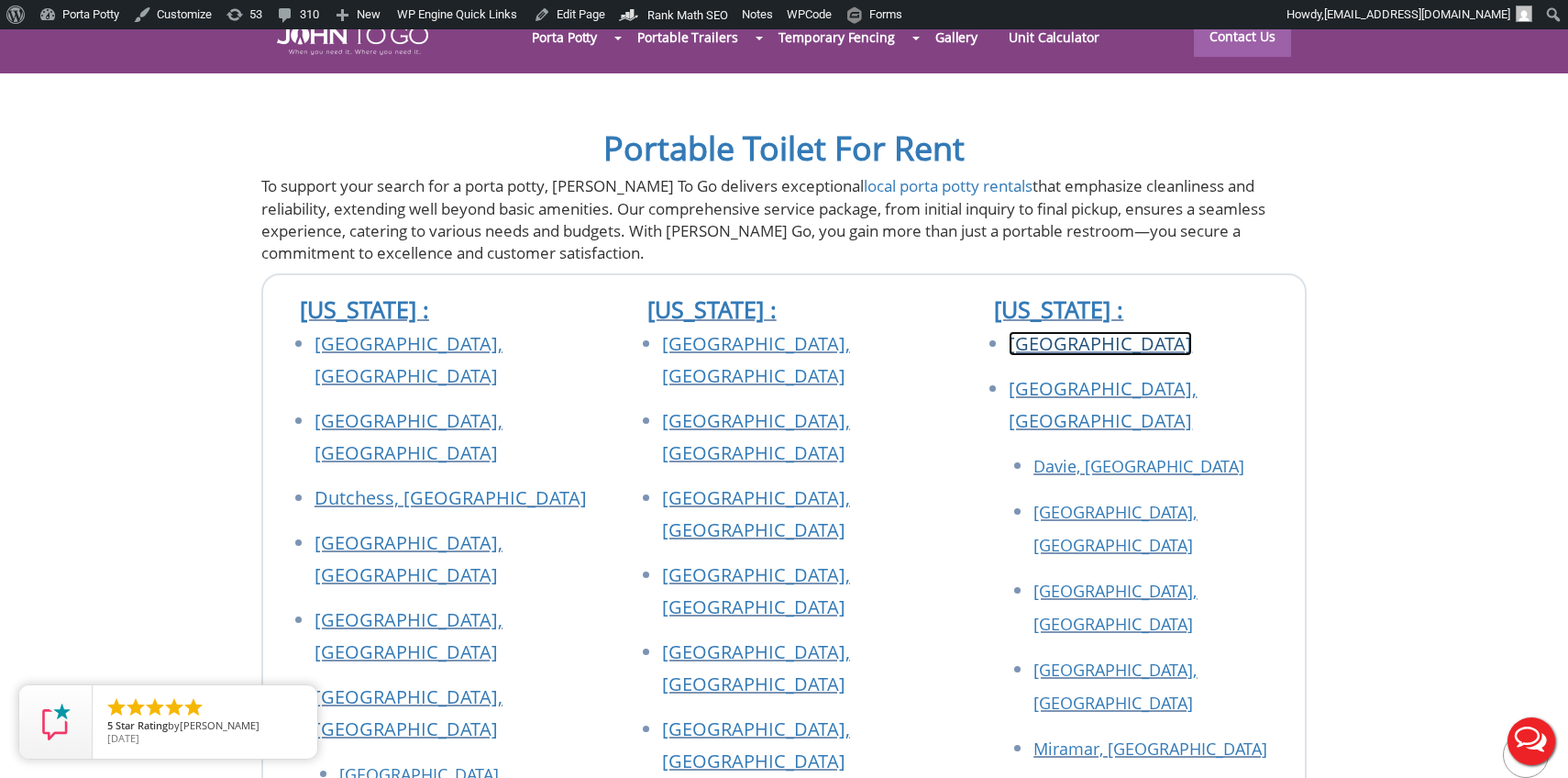
click at [1030, 331] on link "[GEOGRAPHIC_DATA]" at bounding box center [1101, 344] width 183 height 25
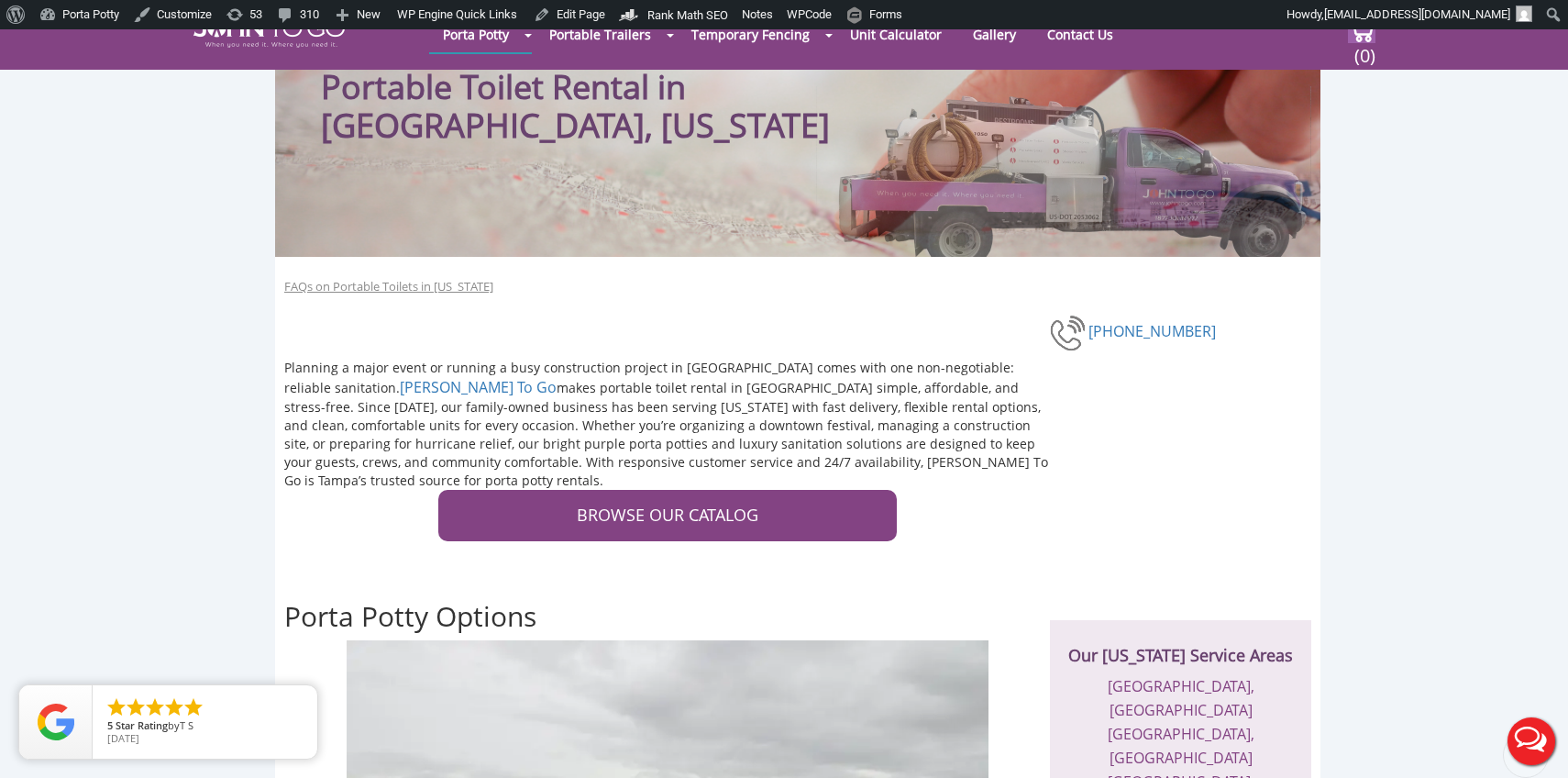
scroll to position [152, 0]
